Goal: Register for event/course: Sign up to attend an event or enroll in a course

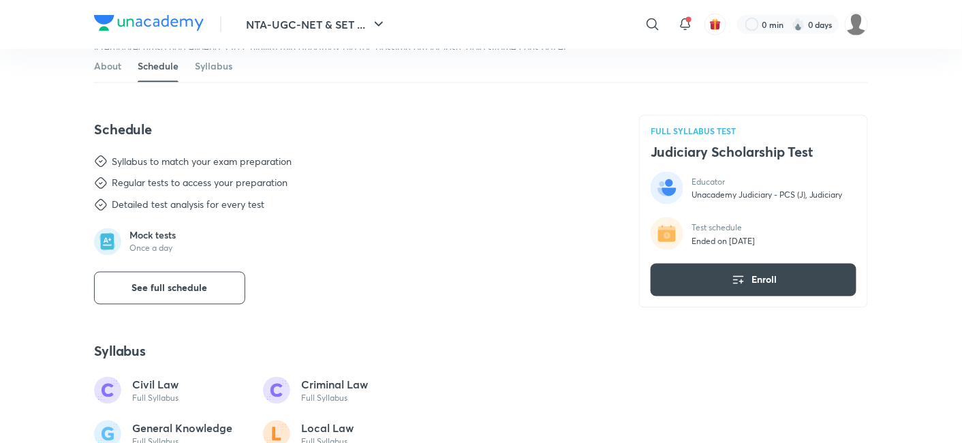
scroll to position [681, 0]
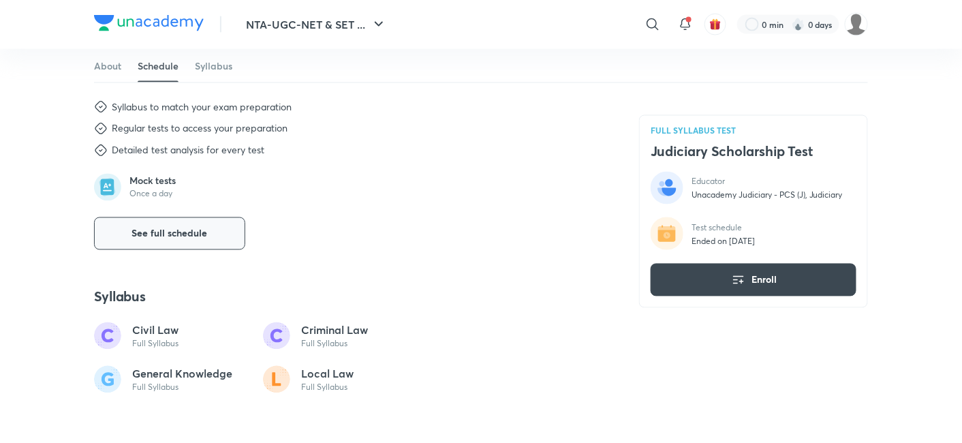
click at [228, 228] on button "See full schedule" at bounding box center [169, 233] width 151 height 33
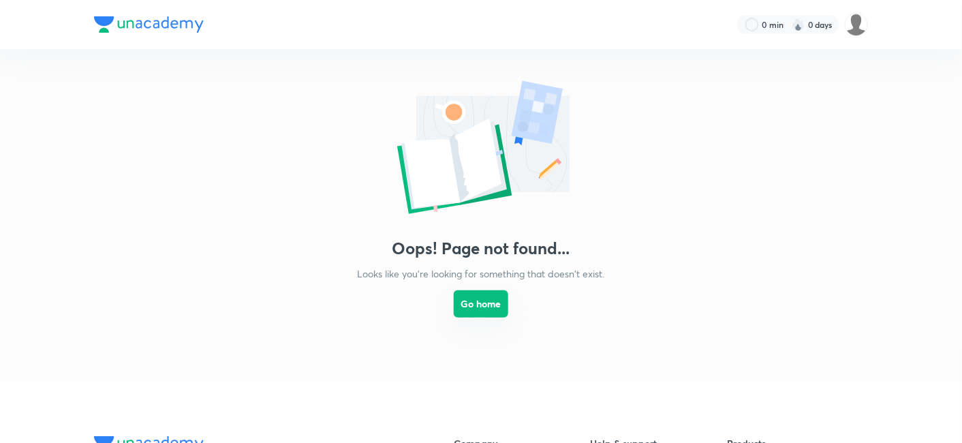
drag, startPoint x: 0, startPoint y: 0, endPoint x: 506, endPoint y: 309, distance: 592.4
click at [506, 309] on button "Go home" at bounding box center [481, 303] width 55 height 27
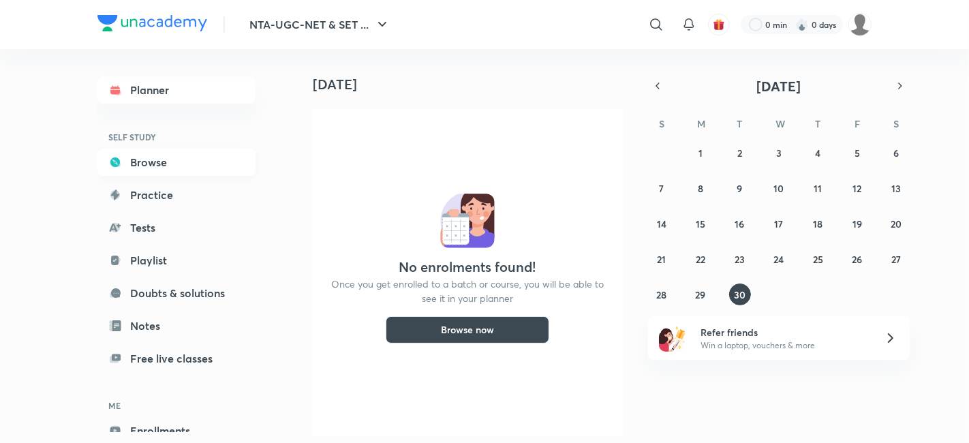
click at [164, 153] on link "Browse" at bounding box center [176, 162] width 158 height 27
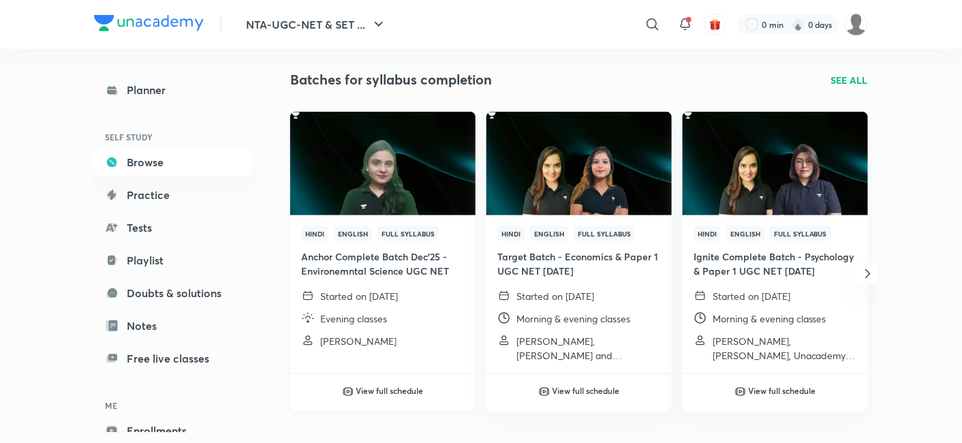
scroll to position [454, 0]
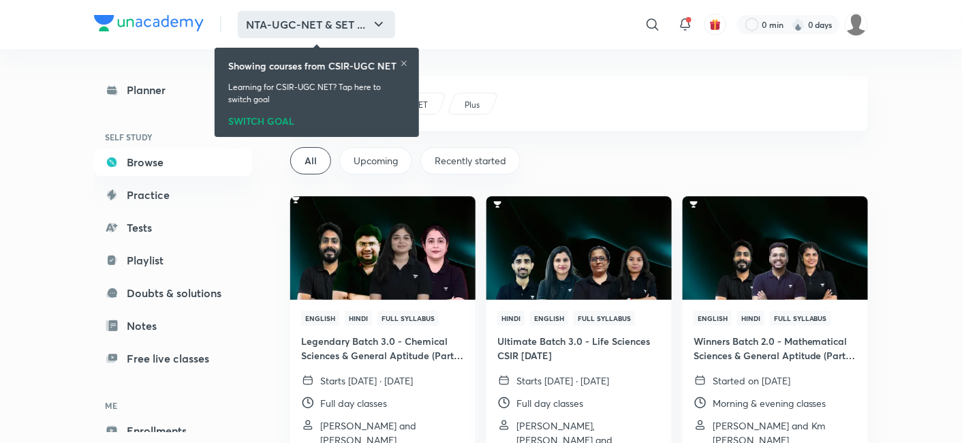
click at [358, 32] on button "NTA-UGC-NET & SET ..." at bounding box center [316, 24] width 157 height 27
click at [405, 61] on icon at bounding box center [404, 63] width 8 height 8
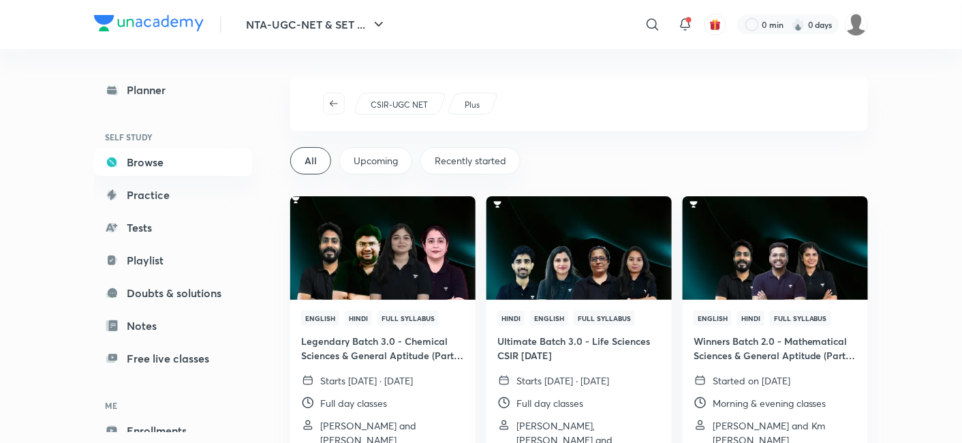
click at [477, 104] on p "Plus" at bounding box center [472, 105] width 15 height 12
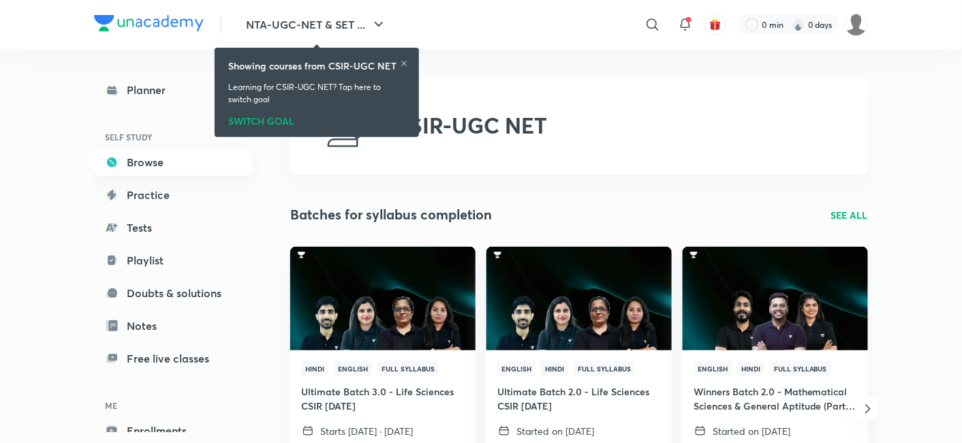
click at [188, 157] on link "Browse" at bounding box center [173, 162] width 158 height 27
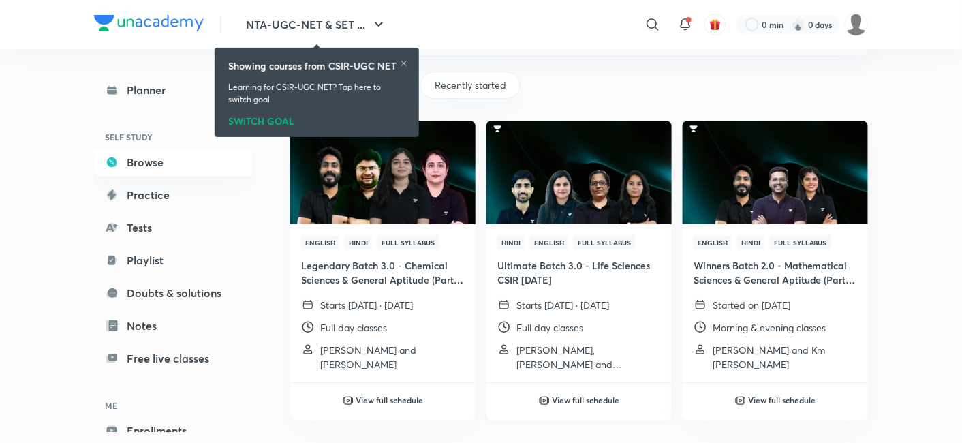
click at [617, 209] on img at bounding box center [578, 172] width 189 height 106
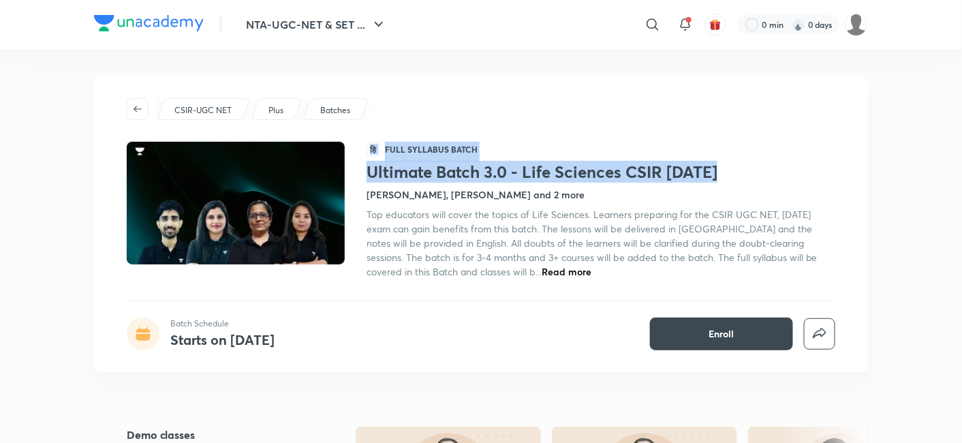
drag, startPoint x: 366, startPoint y: 170, endPoint x: 726, endPoint y: 173, distance: 359.8
click at [726, 173] on div "हि Full Syllabus Batch Ultimate Batch 3.0 - Life Sciences CSIR Dec'25 Neha Tane…" at bounding box center [481, 210] width 709 height 137
click at [730, 172] on h1 "Ultimate Batch 3.0 - Life Sciences CSIR Dec'25" at bounding box center [601, 172] width 469 height 20
copy h1 "Ultimate Batch 3.0 - Life Sciences CSIR Dec'25"
drag, startPoint x: 621, startPoint y: 174, endPoint x: 370, endPoint y: 174, distance: 250.8
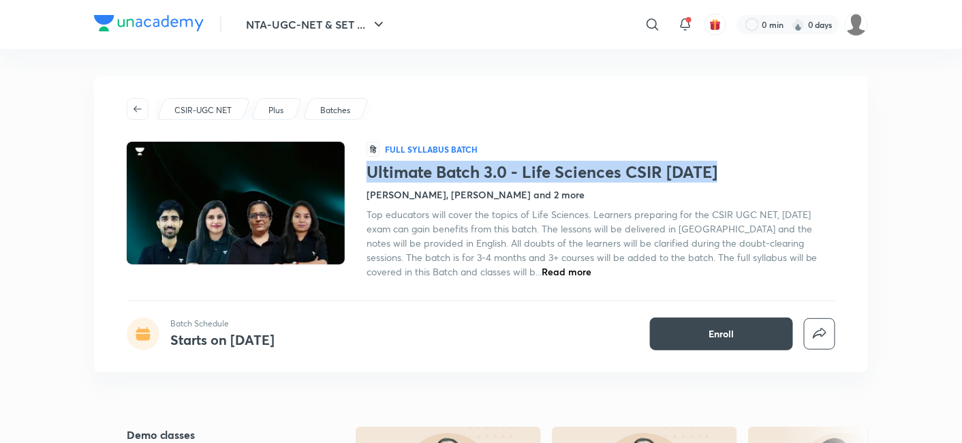
click at [370, 174] on h1 "Ultimate Batch 3.0 - Life Sciences CSIR Dec'25" at bounding box center [601, 172] width 469 height 20
click at [424, 165] on h1 "Ultimate Batch 3.0 - Life Sciences CSIR Dec'25" at bounding box center [601, 172] width 469 height 20
drag, startPoint x: 368, startPoint y: 166, endPoint x: 733, endPoint y: 172, distance: 364.6
click at [733, 172] on h1 "Ultimate Batch 3.0 - Life Sciences CSIR Dec'25" at bounding box center [601, 172] width 469 height 20
copy h1 "Ultimate Batch 3.0 - Life Sciences CSIR Dec'25"
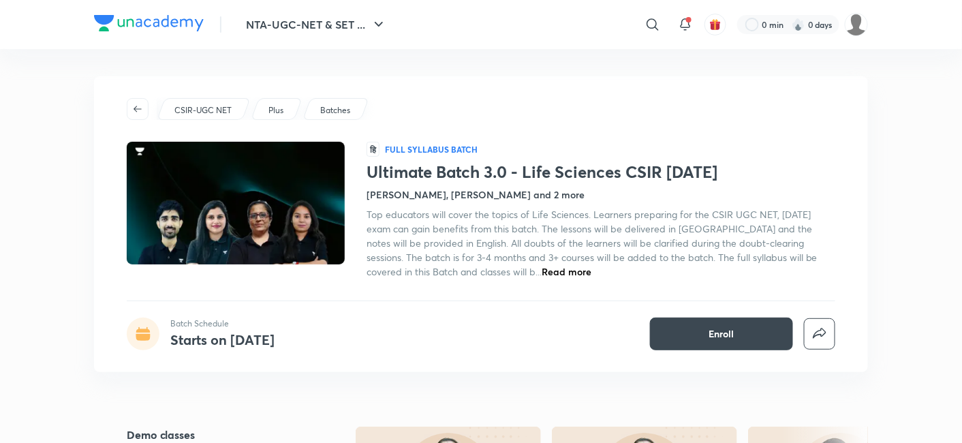
click at [477, 198] on h4 "Neha Taneja, Yogesh Bishnoi and 2 more" at bounding box center [476, 194] width 218 height 14
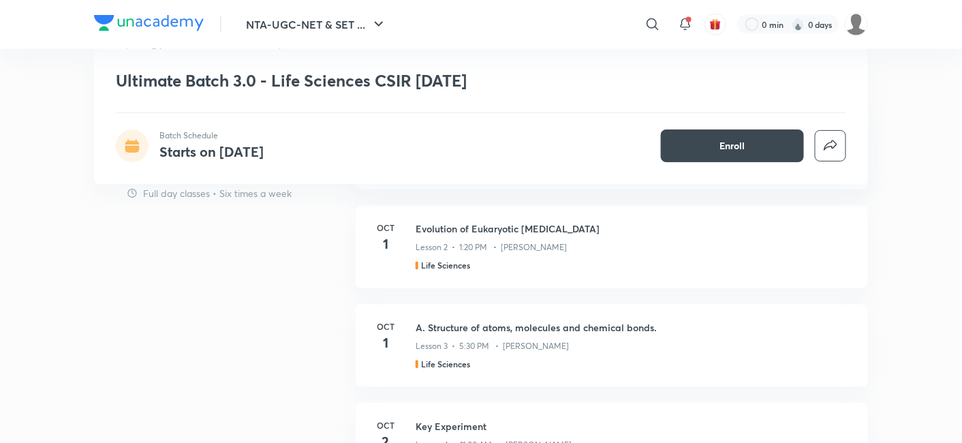
scroll to position [570, 0]
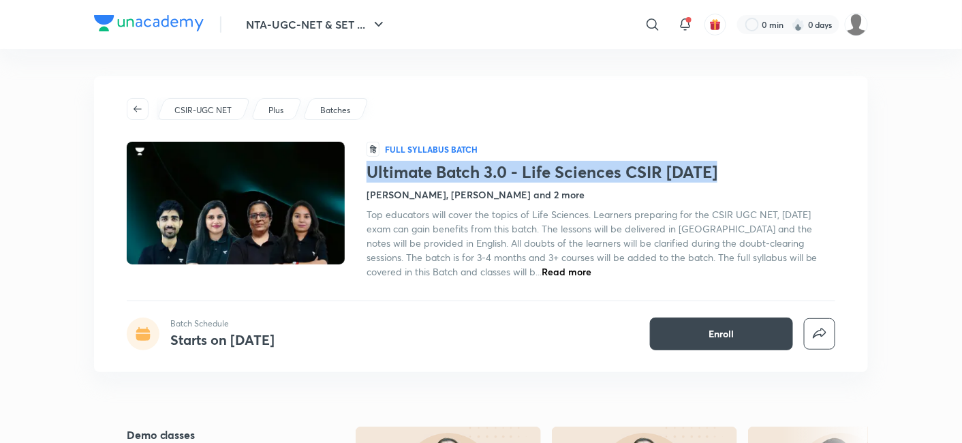
drag, startPoint x: 367, startPoint y: 171, endPoint x: 855, endPoint y: 166, distance: 488.6
click at [855, 166] on div "CSIR-UGC NET Plus Batches हि Full Syllabus Batch Ultimate Batch 3.0 - Life Scie…" at bounding box center [481, 224] width 774 height 296
copy h1 "Ultimate Batch 3.0 - Life Sciences CSIR Dec'25"
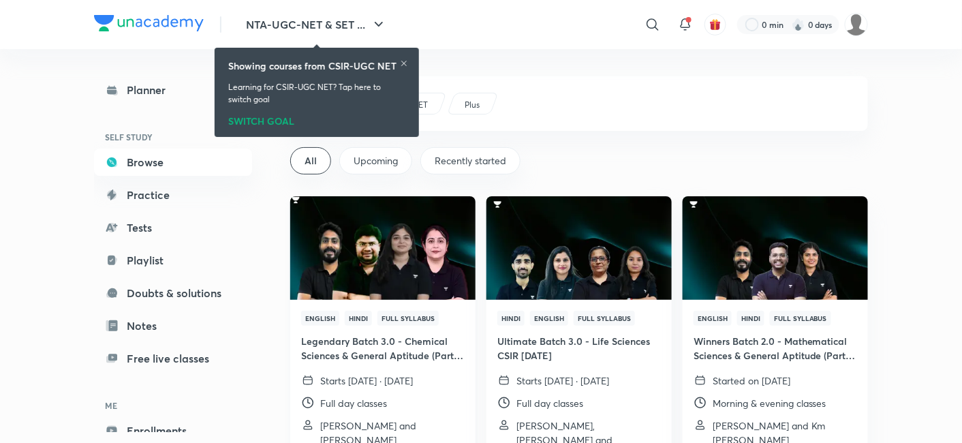
click at [410, 234] on img at bounding box center [382, 248] width 189 height 106
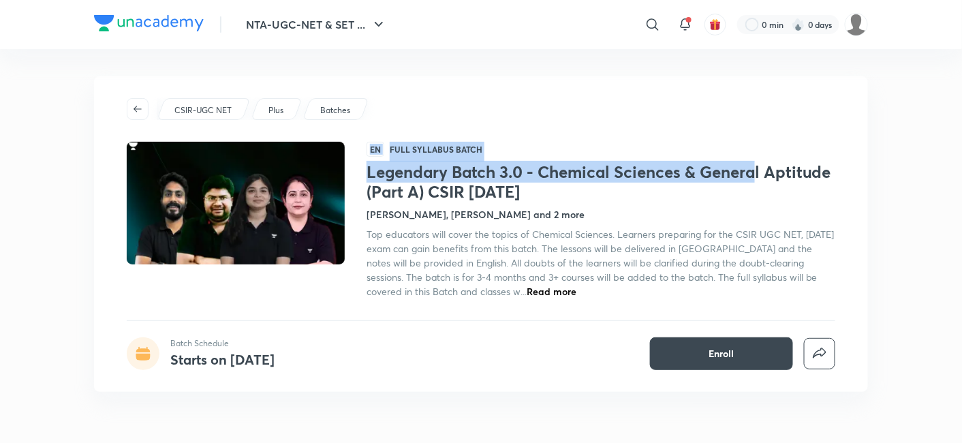
drag, startPoint x: 364, startPoint y: 172, endPoint x: 752, endPoint y: 179, distance: 387.8
click at [752, 179] on div "EN Full Syllabus Batch Legendary Batch 3.0 - Chemical Sciences & General Aptitu…" at bounding box center [481, 220] width 709 height 157
click at [752, 179] on h1 "Legendary Batch 3.0 - Chemical Sciences & General Aptitude (Part A) CSIR Dec'25" at bounding box center [601, 182] width 469 height 40
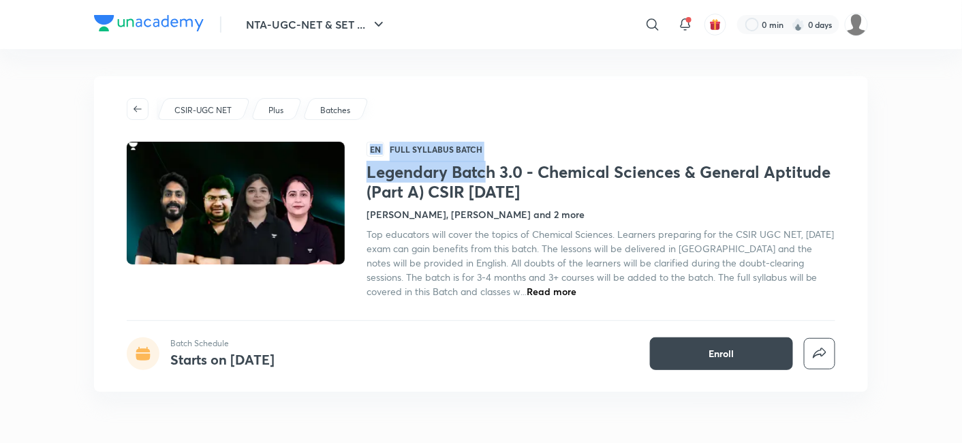
drag, startPoint x: 362, startPoint y: 170, endPoint x: 478, endPoint y: 170, distance: 116.5
click at [481, 170] on div "EN Full Syllabus Batch Legendary Batch 3.0 - Chemical Sciences & General Aptitu…" at bounding box center [481, 220] width 709 height 157
click at [480, 169] on h1 "Legendary Batch 3.0 - Chemical Sciences & General Aptitude (Part A) CSIR Dec'25" at bounding box center [601, 182] width 469 height 40
drag, startPoint x: 365, startPoint y: 174, endPoint x: 375, endPoint y: 174, distance: 10.2
click at [375, 174] on div "EN Full Syllabus Batch Legendary Batch 3.0 - Chemical Sciences & General Aptitu…" at bounding box center [481, 220] width 709 height 157
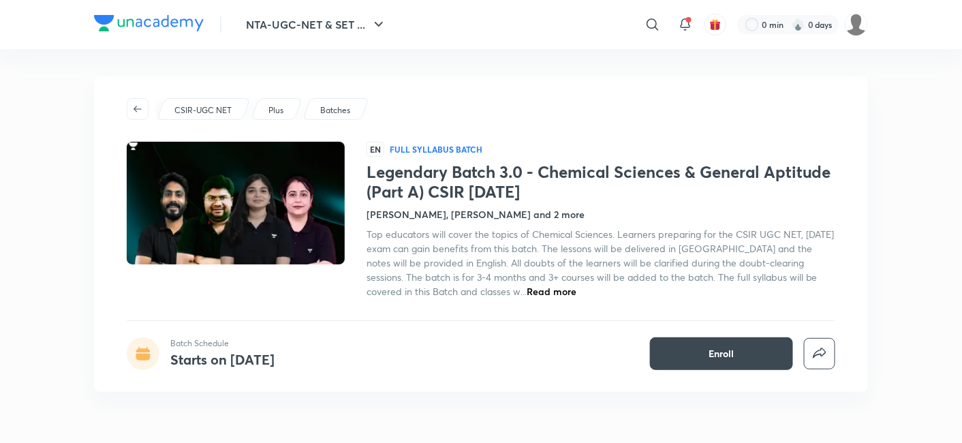
click at [381, 174] on h1 "Legendary Batch 3.0 - Chemical Sciences & General Aptitude (Part A) CSIR Dec'25" at bounding box center [601, 182] width 469 height 40
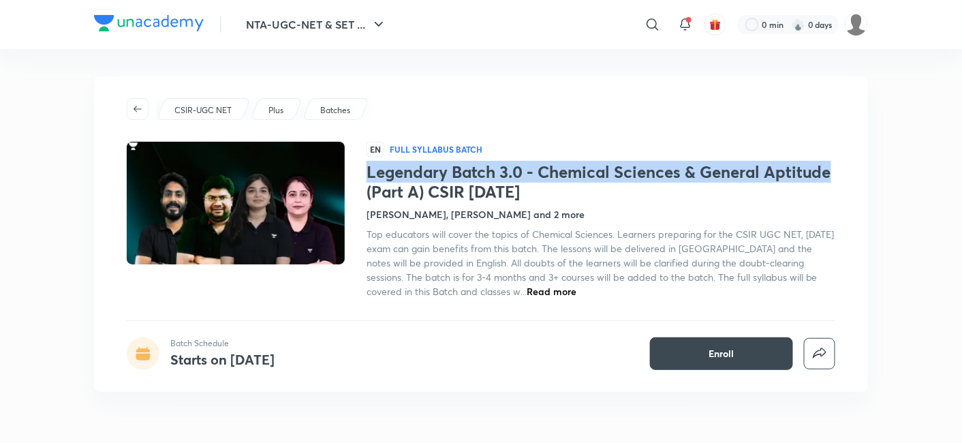
copy h1 "Legendary Batch 3.0 - Chemical Sciences & General Aptitude"
drag, startPoint x: 841, startPoint y: 172, endPoint x: 367, endPoint y: 176, distance: 474.3
click at [367, 176] on div "CSIR-UGC NET Plus Batches EN Full Syllabus Batch Legendary Batch 3.0 - Chemical…" at bounding box center [481, 234] width 774 height 316
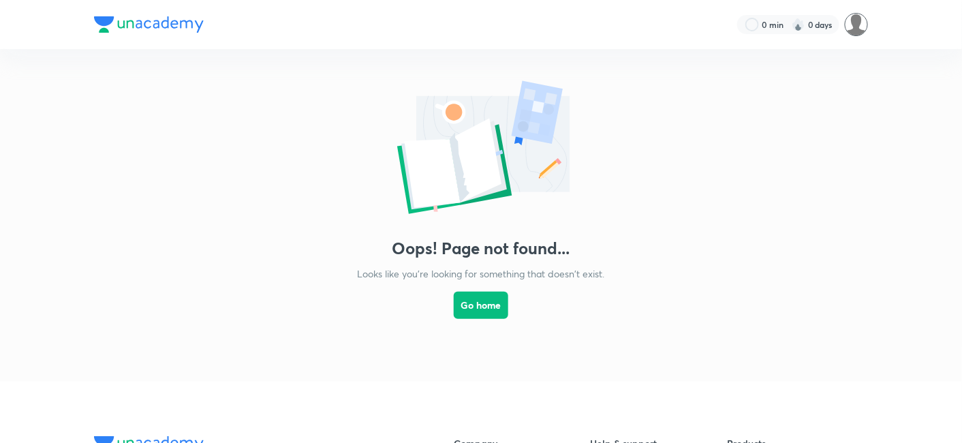
click at [859, 25] on img at bounding box center [856, 24] width 23 height 23
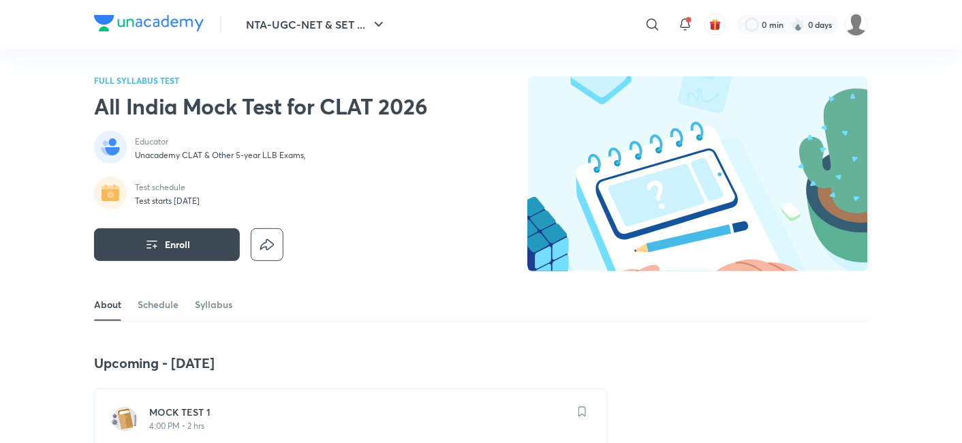
click at [189, 392] on div "MOCK TEST 1 4:00 PM • 2 hrs" at bounding box center [351, 419] width 514 height 63
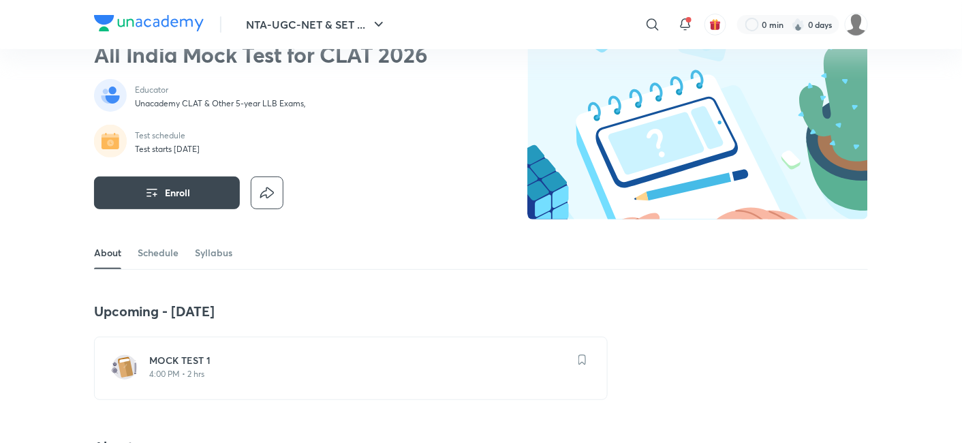
scroll to position [151, 0]
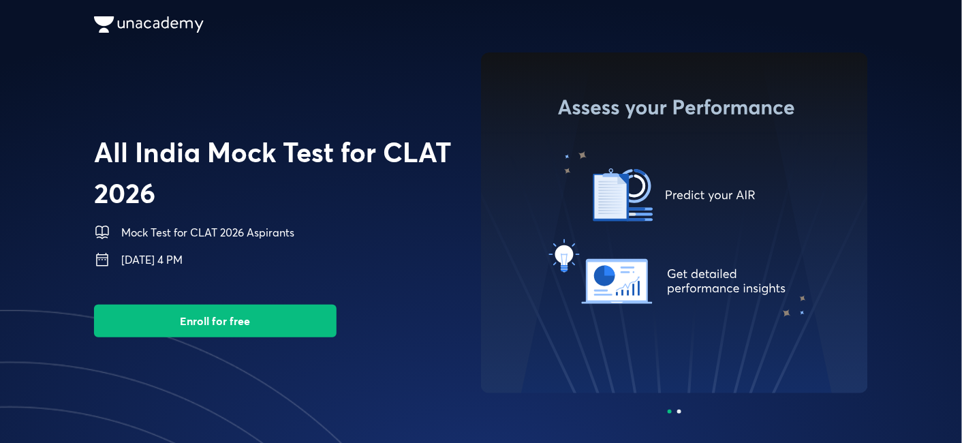
click at [281, 316] on button "Enroll for free" at bounding box center [215, 321] width 243 height 33
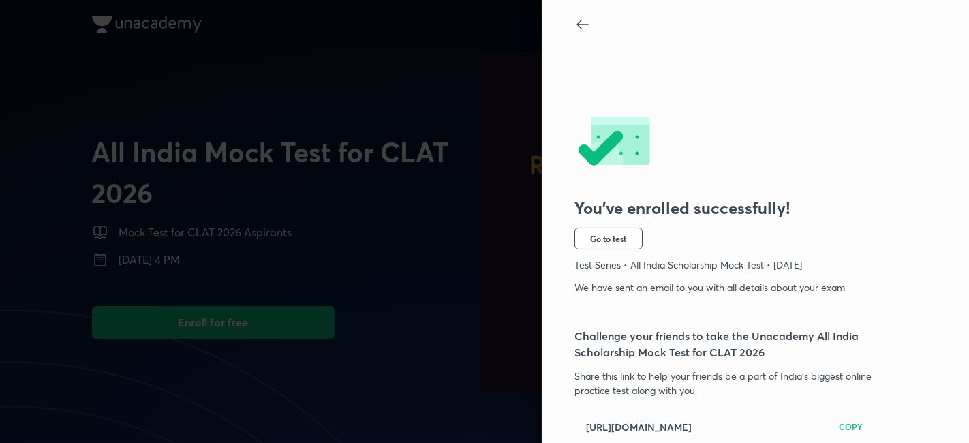
click at [598, 253] on div "You’ve enrolled successfully! Go to test Test Series • All India Scholarship Mo…" at bounding box center [732, 257] width 316 height 444
click at [598, 242] on span "Go to test" at bounding box center [609, 238] width 36 height 11
click at [474, 232] on div at bounding box center [484, 221] width 969 height 443
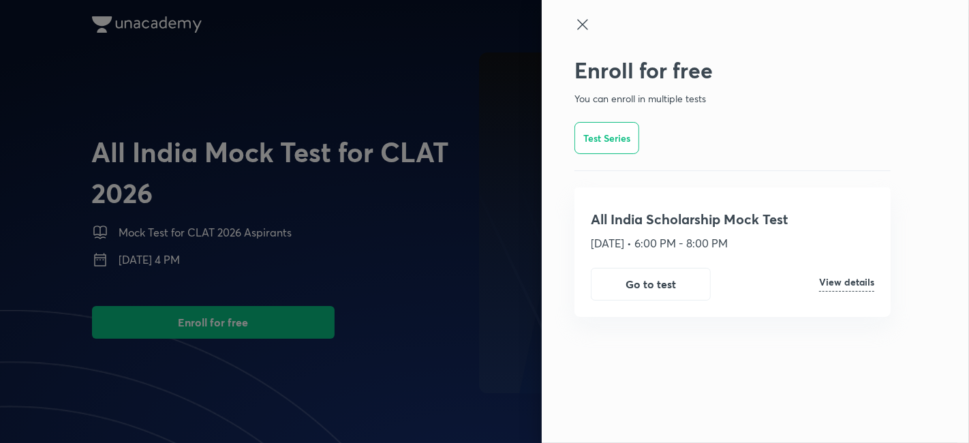
click at [581, 21] on icon at bounding box center [582, 24] width 16 height 16
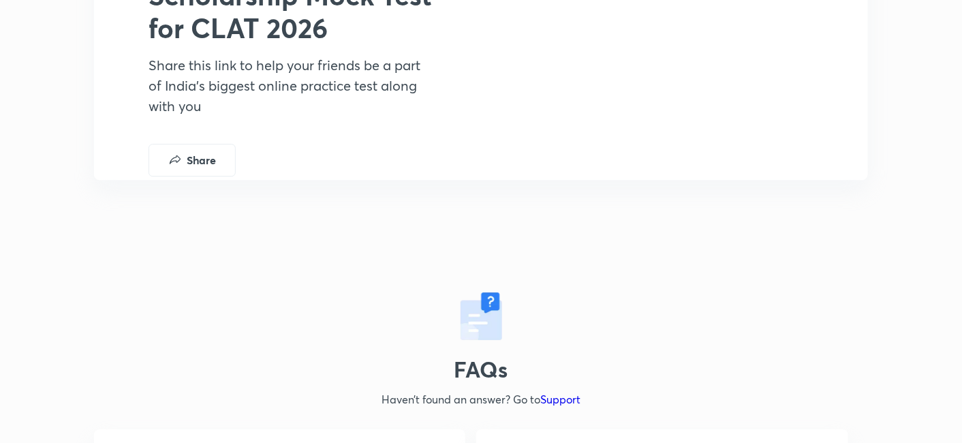
scroll to position [2877, 0]
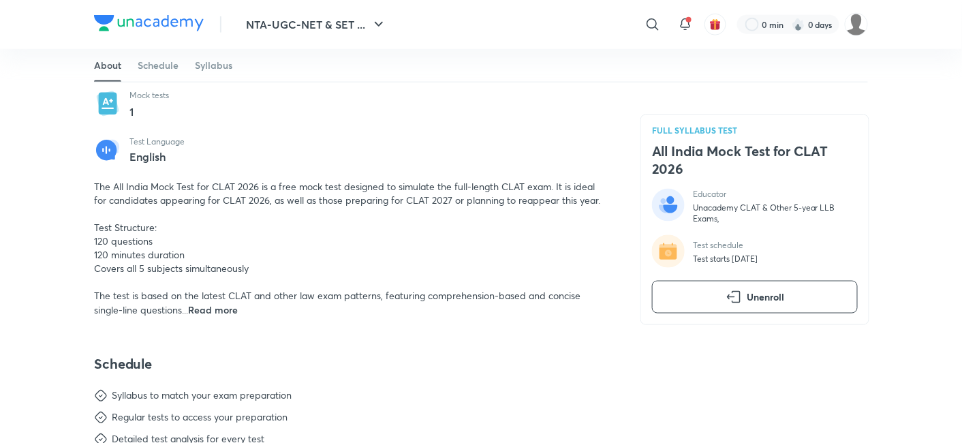
scroll to position [454, 0]
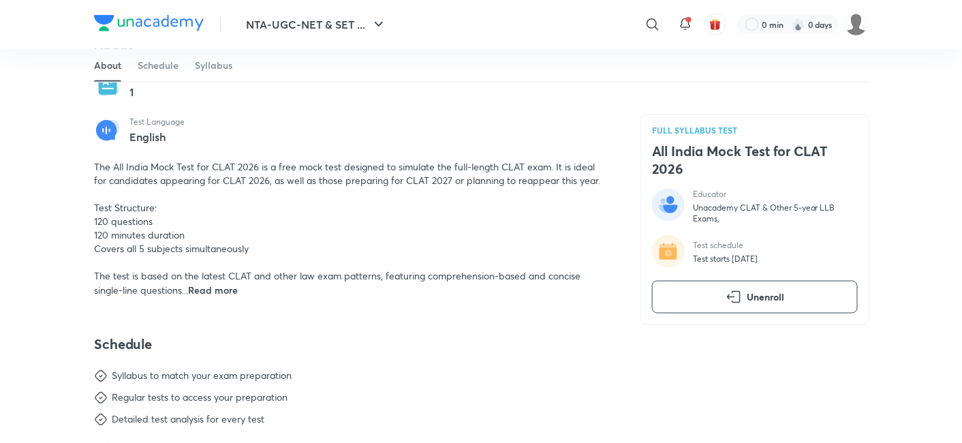
click at [207, 291] on span "Read more" at bounding box center [213, 289] width 50 height 13
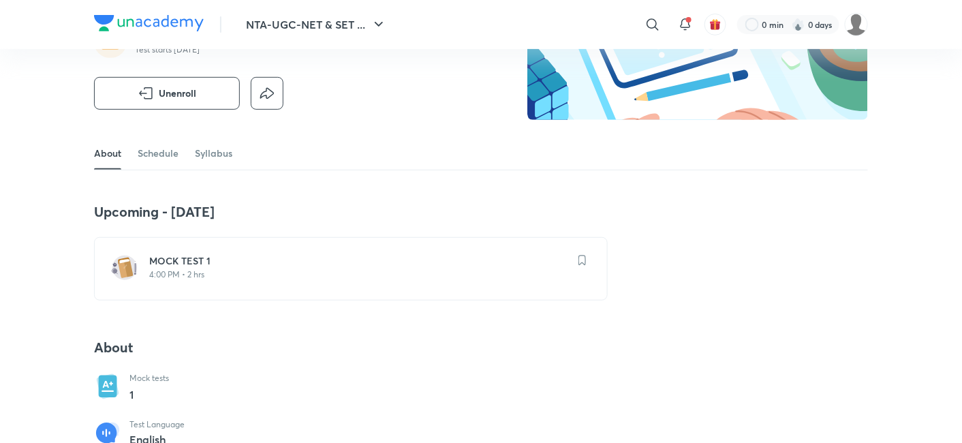
scroll to position [0, 0]
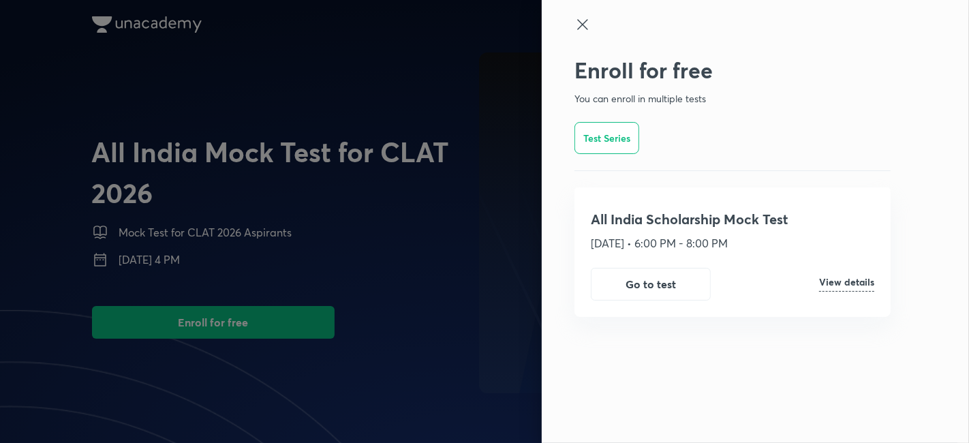
click at [627, 136] on h6 "Test Series" at bounding box center [606, 138] width 47 height 14
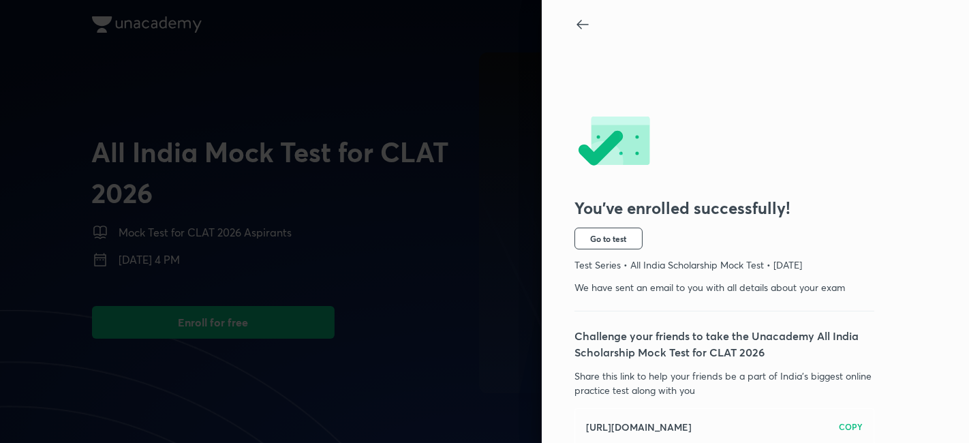
click at [587, 250] on div "You’ve enrolled successfully! Go to test Test Series • All India Scholarship Mo…" at bounding box center [732, 257] width 316 height 444
click at [591, 243] on span "Go to test" at bounding box center [609, 238] width 36 height 11
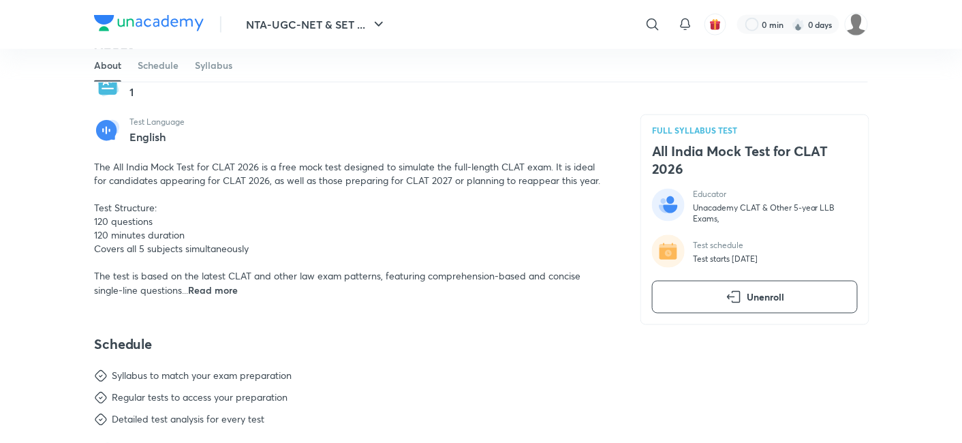
click at [193, 281] on span "The All India Mock Test for CLAT 2026 is a free mock test designed to simulate …" at bounding box center [347, 228] width 506 height 136
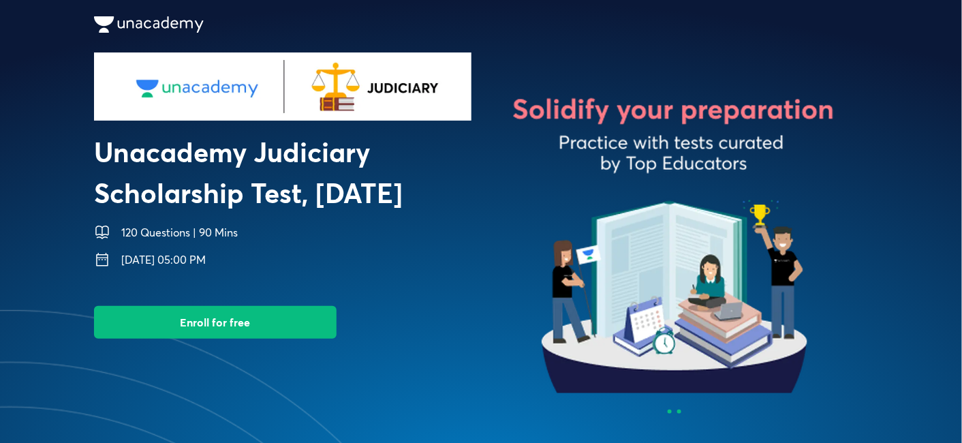
click at [670, 410] on div at bounding box center [670, 412] width 4 height 4
